Goal: Information Seeking & Learning: Learn about a topic

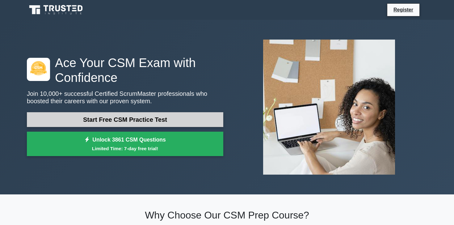
click at [118, 118] on link "Start Free CSM Practice Test" at bounding box center [125, 119] width 196 height 15
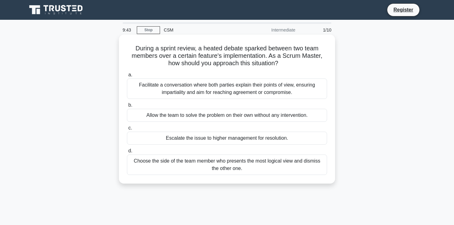
click at [235, 89] on div "Facilitate a conversation where both parties explain their points of view, ensu…" at bounding box center [227, 88] width 200 height 20
click at [127, 77] on input "a. Facilitate a conversation where both parties explain their points of view, e…" at bounding box center [127, 75] width 0 height 4
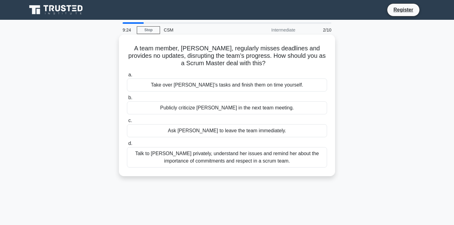
click at [210, 159] on div "Talk to Daisy privately, understand her issues and remind her about the importa…" at bounding box center [227, 157] width 200 height 20
click at [127, 145] on input "d. Talk to Daisy privately, understand her issues and remind her about the impo…" at bounding box center [127, 143] width 0 height 4
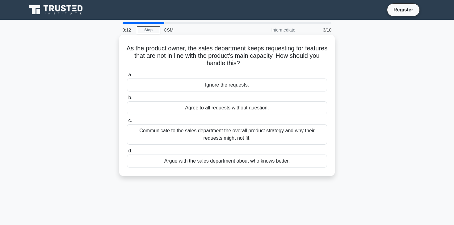
click at [207, 135] on div "Communicate to the sales department the overall product strategy and why their …" at bounding box center [227, 134] width 200 height 20
click at [127, 123] on input "c. Communicate to the sales department the overall product strategy and why the…" at bounding box center [127, 121] width 0 height 4
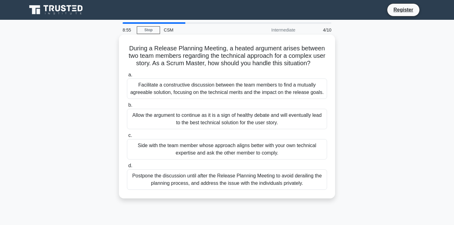
click at [204, 91] on div "Facilitate a constructive discussion between the team members to find a mutuall…" at bounding box center [227, 88] width 200 height 20
click at [127, 77] on input "a. Facilitate a constructive discussion between the team members to find a mutu…" at bounding box center [127, 75] width 0 height 4
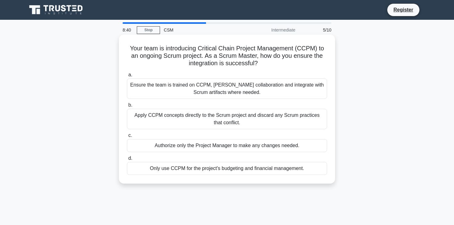
click at [191, 89] on div "Ensure the team is trained on CCPM, foster collaboration and integrate with Scr…" at bounding box center [227, 88] width 200 height 20
click at [127, 77] on input "a. Ensure the team is trained on CCPM, foster collaboration and integrate with …" at bounding box center [127, 75] width 0 height 4
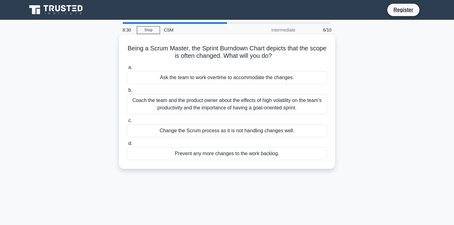
click at [291, 57] on h5 "Being a Scrum Master, the Sprint Burndown Chart depicts that the scope is often…" at bounding box center [226, 51] width 201 height 15
click at [253, 107] on div "Coach the team and the product owner about the effects of high volatility on th…" at bounding box center [227, 104] width 200 height 20
click at [127, 92] on input "b. Coach the team and the product owner about the effects of high volatility on…" at bounding box center [127, 90] width 0 height 4
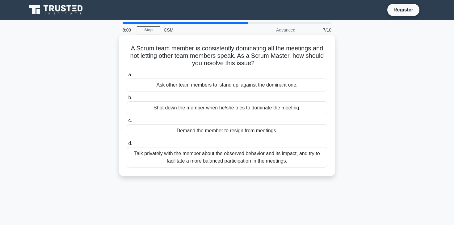
click at [177, 158] on div "Talk privately with the member about the observed behavior and its impact, and …" at bounding box center [227, 157] width 200 height 20
click at [127, 145] on input "d. Talk privately with the member about the observed behavior and its impact, a…" at bounding box center [127, 143] width 0 height 4
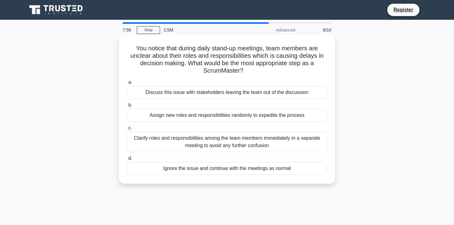
click at [238, 142] on div "Clarify roles and responsibilities among the team members immediately in a sepa…" at bounding box center [227, 142] width 200 height 20
click at [127, 130] on input "c. Clarify roles and responsibilities among the team members immediately in a s…" at bounding box center [127, 128] width 0 height 4
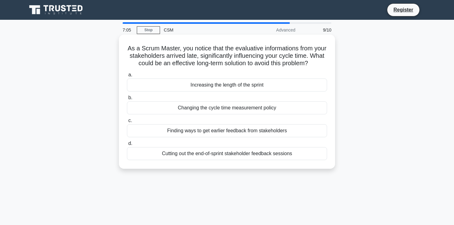
click at [235, 133] on div "Finding ways to get earlier feedback from stakeholders" at bounding box center [227, 130] width 200 height 13
click at [127, 123] on input "c. Finding ways to get earlier feedback from stakeholders" at bounding box center [127, 121] width 0 height 4
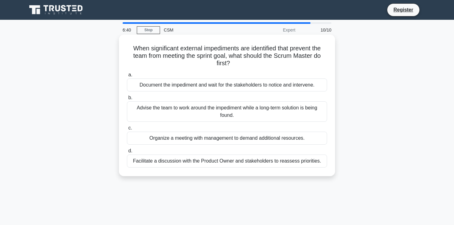
click at [224, 166] on div "Facilitate a discussion with the Product Owner and stakeholders to reassess pri…" at bounding box center [227, 160] width 200 height 13
click at [127, 153] on input "d. Facilitate a discussion with the Product Owner and stakeholders to reassess …" at bounding box center [127, 151] width 0 height 4
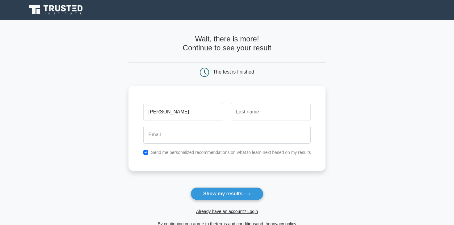
type input "[PERSON_NAME]"
type input "Tyagi"
click at [145, 151] on input "checkbox" at bounding box center [145, 152] width 5 height 5
checkbox input "false"
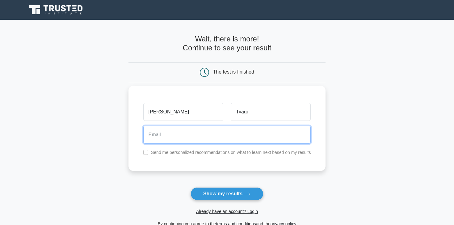
click at [161, 133] on input "email" at bounding box center [227, 135] width 168 height 18
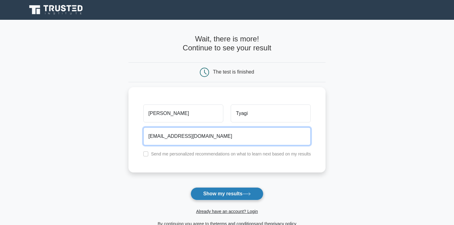
type input "iratyagi@gmail.com"
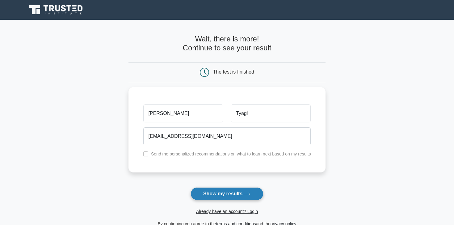
click at [216, 194] on button "Show my results" at bounding box center [227, 193] width 73 height 13
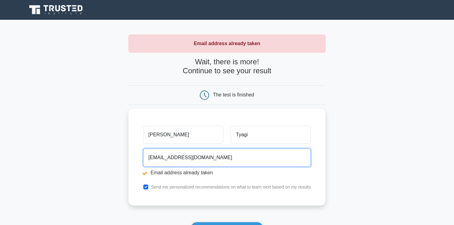
drag, startPoint x: 165, startPoint y: 159, endPoint x: 150, endPoint y: 159, distance: 14.2
click at [150, 159] on input "[EMAIL_ADDRESS][DOMAIN_NAME]" at bounding box center [227, 158] width 168 height 18
click at [150, 159] on input "iratyagi@gmail.com" at bounding box center [227, 158] width 168 height 18
drag, startPoint x: 154, startPoint y: 159, endPoint x: 149, endPoint y: 159, distance: 5.3
click at [149, 159] on input "iratyagi@gmail.com" at bounding box center [227, 158] width 168 height 18
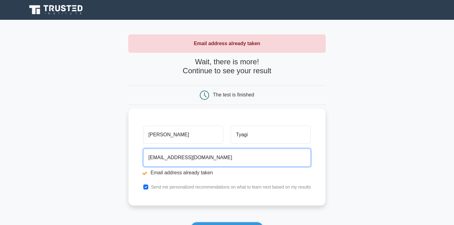
click at [159, 158] on input "tyagi@gmail.com" at bounding box center [227, 158] width 168 height 18
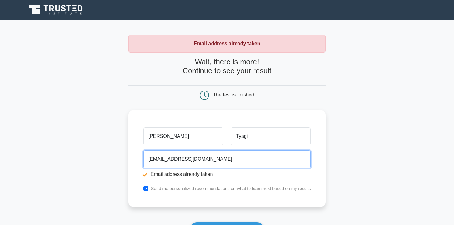
type input "tyagiira93@gmail.com"
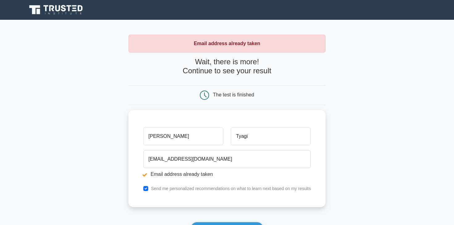
click at [434, 163] on main "Email address already taken Wait, there is more! Continue to see your result Th…" at bounding box center [227, 148] width 454 height 257
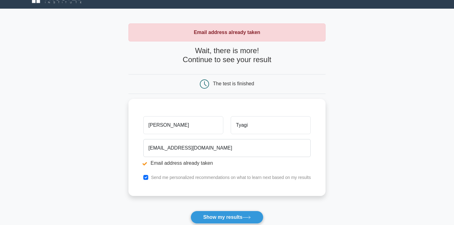
scroll to position [12, 0]
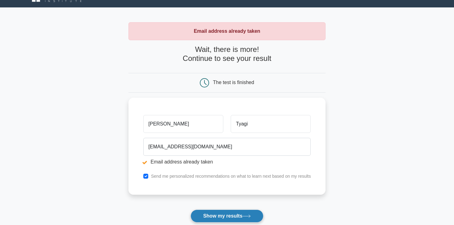
click at [229, 212] on button "Show my results" at bounding box center [227, 215] width 73 height 13
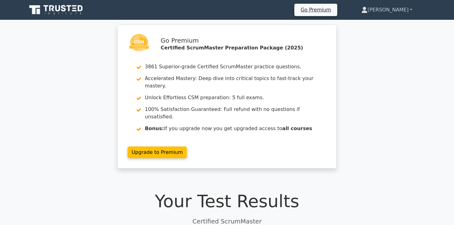
click at [412, 6] on link "[PERSON_NAME]" at bounding box center [387, 10] width 81 height 12
click at [404, 153] on div "Go Premium Certified ScrumMaster Preparation Package (2025) 3861 Superior-grade…" at bounding box center [227, 100] width 454 height 151
click at [57, 14] on icon at bounding box center [56, 10] width 59 height 12
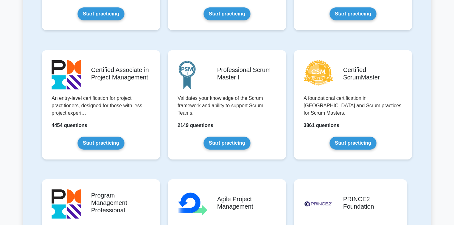
scroll to position [235, 0]
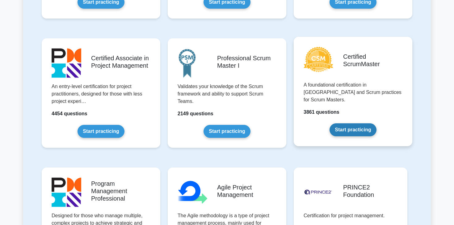
click at [341, 123] on link "Start practicing" at bounding box center [353, 129] width 47 height 13
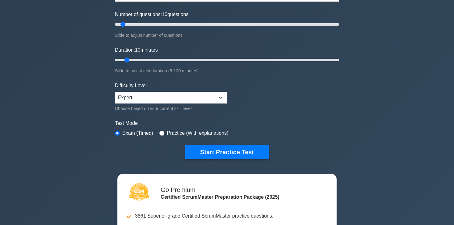
scroll to position [74, 0]
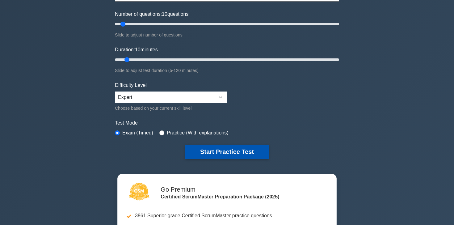
click at [255, 150] on button "Start Practice Test" at bounding box center [226, 152] width 83 height 14
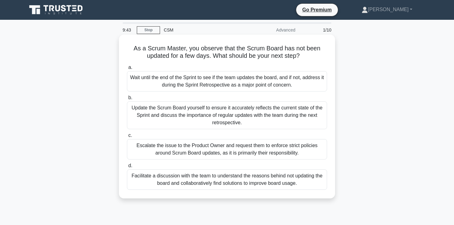
click at [275, 187] on div "Facilitate a discussion with the team to understand the reasons behind not upda…" at bounding box center [227, 179] width 200 height 20
click at [127, 168] on input "d. Facilitate a discussion with the team to understand the reasons behind not u…" at bounding box center [127, 166] width 0 height 4
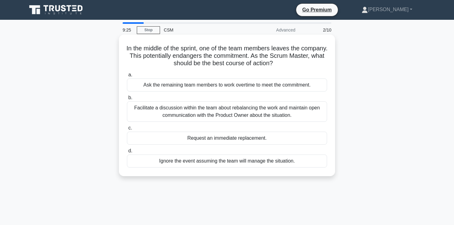
click at [280, 111] on div "Facilitate a discussion within the team about rebalancing the work and maintain…" at bounding box center [227, 111] width 200 height 20
click at [127, 100] on input "b. Facilitate a discussion within the team about rebalancing the work and maint…" at bounding box center [127, 98] width 0 height 4
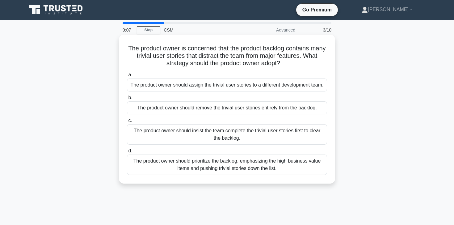
click at [268, 167] on div "The product owner should prioritize the backlog, emphasizing the high business …" at bounding box center [227, 164] width 200 height 20
click at [127, 153] on input "d. The product owner should prioritize the backlog, emphasizing the high busine…" at bounding box center [127, 151] width 0 height 4
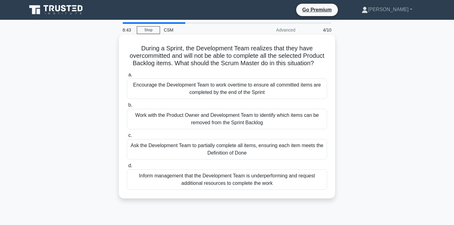
click at [267, 123] on div "Work with the Product Owner and Development Team to identify which items can be…" at bounding box center [227, 119] width 200 height 20
click at [127, 107] on input "b. Work with the Product Owner and Development Team to identify which items can…" at bounding box center [127, 105] width 0 height 4
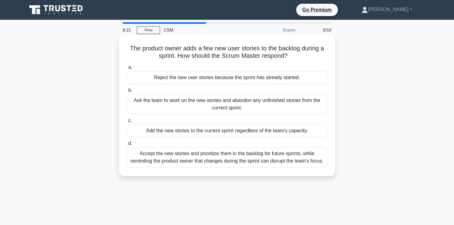
click at [270, 155] on div "Accept the new stories and prioritize them in the backlog for future sprints, w…" at bounding box center [227, 157] width 200 height 20
click at [127, 145] on input "d. Accept the new stories and prioritize them in the backlog for future sprints…" at bounding box center [127, 143] width 0 height 4
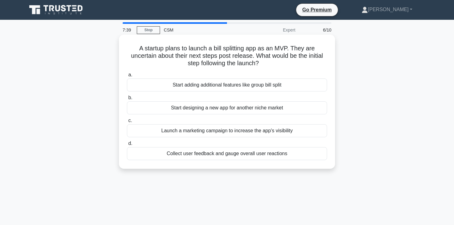
click at [270, 134] on div "Launch a marketing campaign to increase the app's visibility" at bounding box center [227, 130] width 200 height 13
click at [127, 123] on input "c. Launch a marketing campaign to increase the app's visibility" at bounding box center [127, 121] width 0 height 4
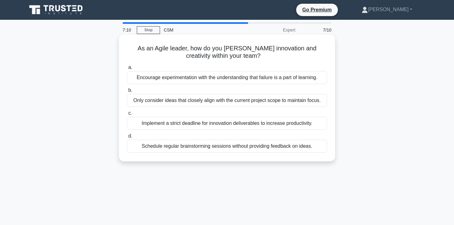
click at [275, 148] on div "Schedule regular brainstorming sessions without providing feedback on ideas." at bounding box center [227, 146] width 200 height 13
click at [127, 138] on input "d. Schedule regular brainstorming sessions without providing feedback on ideas." at bounding box center [127, 136] width 0 height 4
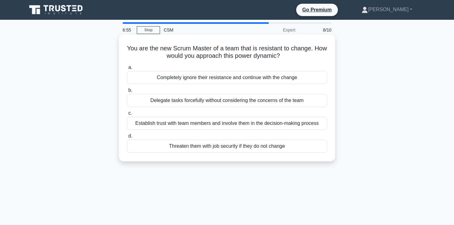
click at [275, 128] on div "Establish trust with team members and involve them in the decision-making proce…" at bounding box center [227, 123] width 200 height 13
click at [127, 115] on input "c. Establish trust with team members and involve them in the decision-making pr…" at bounding box center [127, 113] width 0 height 4
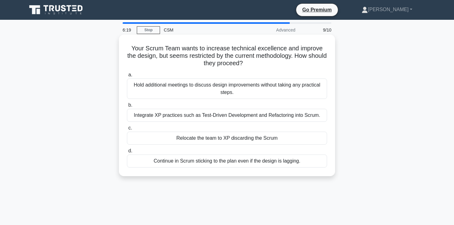
click at [275, 116] on div "Integrate XP practices such as Test-Driven Development and Refactoring into Scr…" at bounding box center [227, 115] width 200 height 13
click at [127, 107] on input "b. Integrate XP practices such as Test-Driven Development and Refactoring into …" at bounding box center [127, 105] width 0 height 4
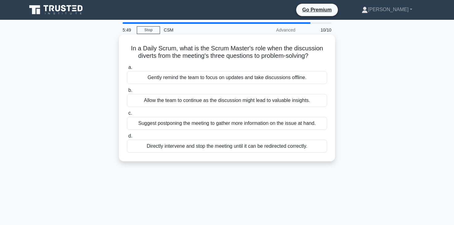
click at [274, 78] on div "Gently remind the team to focus on updates and take discussions offline." at bounding box center [227, 77] width 200 height 13
click at [127, 69] on input "a. Gently remind the team to focus on updates and take discussions offline." at bounding box center [127, 67] width 0 height 4
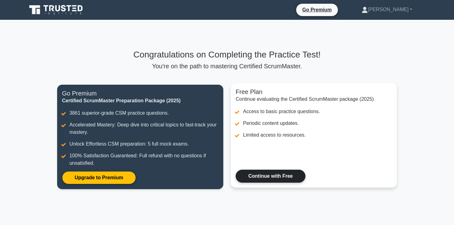
click at [266, 173] on link "Continue with Free" at bounding box center [271, 176] width 70 height 13
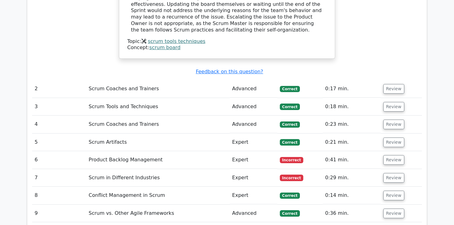
scroll to position [754, 0]
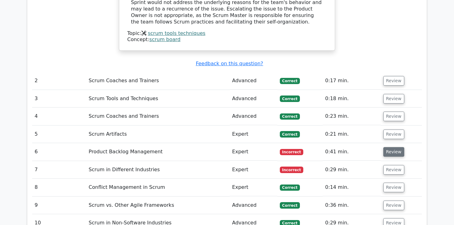
click at [391, 147] on button "Review" at bounding box center [393, 152] width 21 height 10
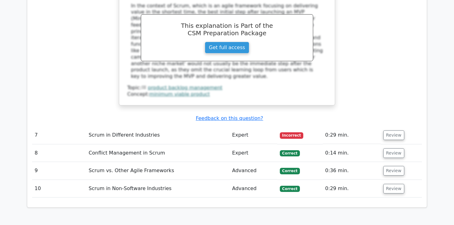
scroll to position [1062, 0]
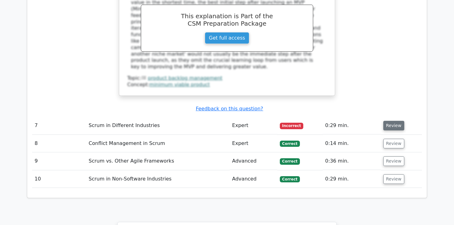
click at [392, 121] on button "Review" at bounding box center [393, 126] width 21 height 10
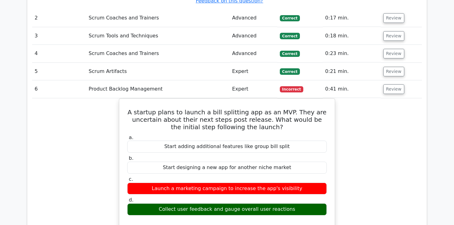
scroll to position [815, 0]
